Goal: Task Accomplishment & Management: Manage account settings

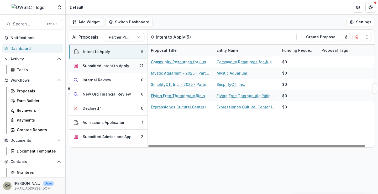
click at [94, 67] on div "Submitted Intent to Apply" at bounding box center [106, 66] width 47 height 6
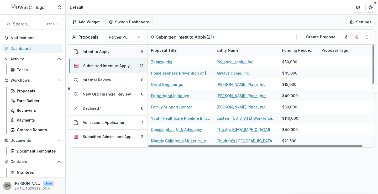
click at [106, 55] on button "Intent to Apply 5" at bounding box center [108, 52] width 79 height 14
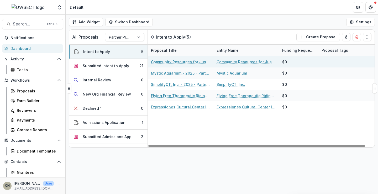
click at [171, 62] on link "Community Resources for Justice - 2025 - Partner Program Intent to Apply" at bounding box center [180, 62] width 59 height 6
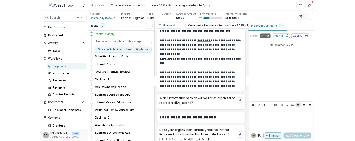
scroll to position [344, 0]
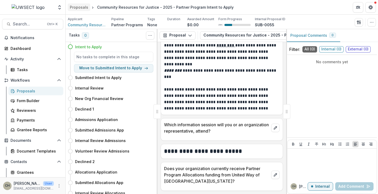
click at [83, 6] on div "Proposals" at bounding box center [79, 7] width 18 height 6
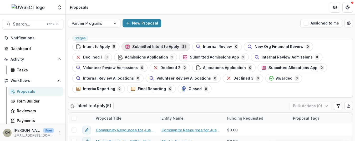
click at [148, 45] on span "Submitted Intent to Apply" at bounding box center [155, 46] width 47 height 4
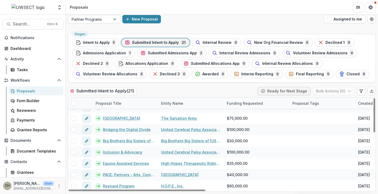
scroll to position [155, 0]
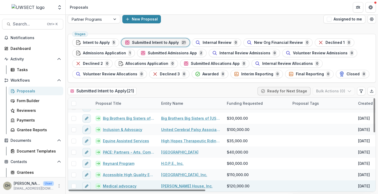
click at [130, 186] on link "Medical advocacy" at bounding box center [120, 186] width 34 height 6
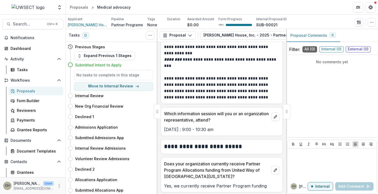
scroll to position [370, 0]
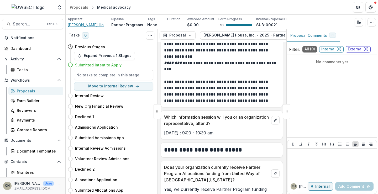
click at [86, 26] on span "[PERSON_NAME] House, Inc." at bounding box center [87, 25] width 39 height 6
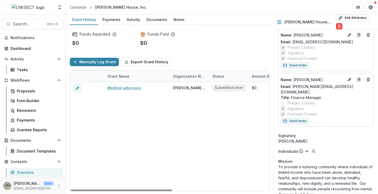
scroll to position [53, 0]
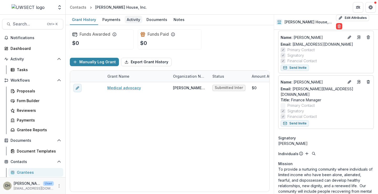
click at [137, 18] on div "Activity" at bounding box center [134, 20] width 18 height 8
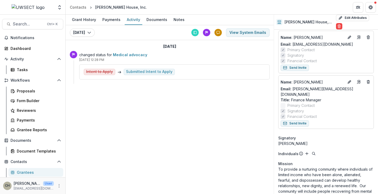
click at [132, 56] on link "Medical advocacy" at bounding box center [130, 55] width 34 height 4
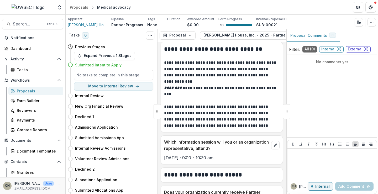
scroll to position [343, 0]
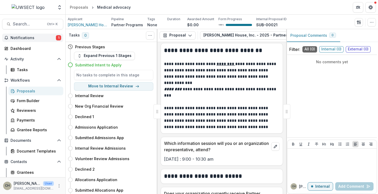
click at [44, 36] on span "Notifications" at bounding box center [33, 38] width 45 height 4
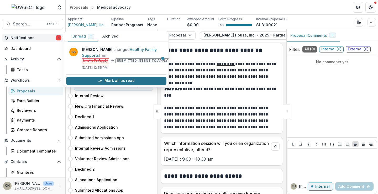
click at [102, 81] on icon "button" at bounding box center [100, 81] width 4 height 4
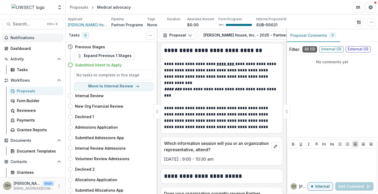
click at [37, 92] on div "Proposals" at bounding box center [38, 91] width 42 height 6
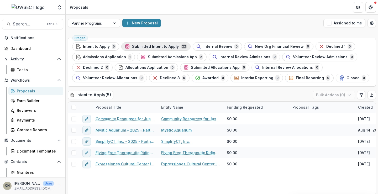
click at [152, 46] on span "Submitted Intent to Apply" at bounding box center [155, 46] width 47 height 4
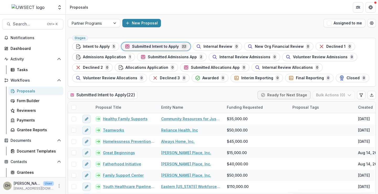
click at [27, 91] on div "Proposals" at bounding box center [38, 91] width 42 height 6
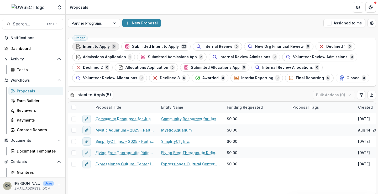
click at [89, 46] on span "Intent to Apply" at bounding box center [96, 46] width 27 height 4
click at [137, 48] on span "Submitted Intent to Apply" at bounding box center [155, 46] width 47 height 4
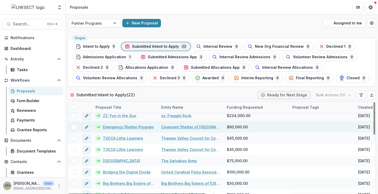
scroll to position [105, 0]
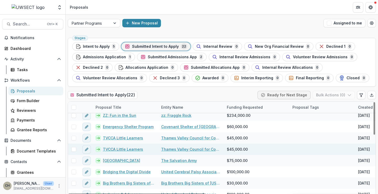
click at [74, 148] on span at bounding box center [73, 149] width 5 height 5
click at [350, 94] on icon "button" at bounding box center [350, 95] width 4 height 4
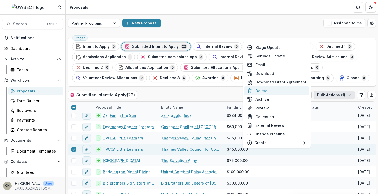
click at [264, 90] on button "Delete" at bounding box center [277, 90] width 66 height 9
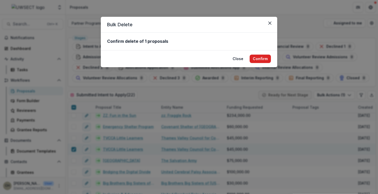
click at [259, 58] on button "Confirm" at bounding box center [260, 59] width 21 height 8
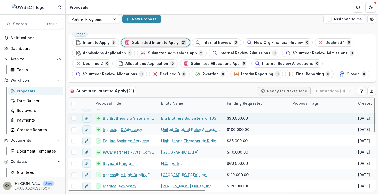
scroll to position [102, 0]
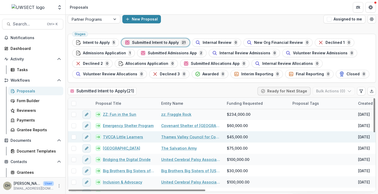
click at [125, 137] on link "TVCCA Little Learners" at bounding box center [123, 137] width 40 height 6
